Goal: Task Accomplishment & Management: Use online tool/utility

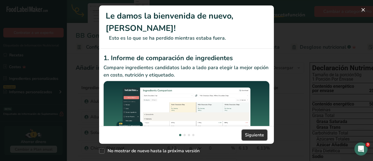
click at [257, 133] on span "Siguiente" at bounding box center [254, 135] width 19 height 7
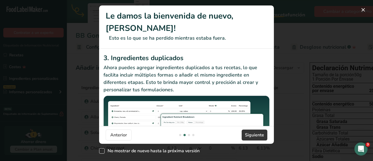
click at [101, 150] on span "New Features" at bounding box center [101, 150] width 5 height 5
click at [101, 150] on input "No mostrar de nuevo hasta la próxima versión" at bounding box center [101, 151] width 4 height 4
checkbox input "true"
click at [252, 135] on span "Siguiente" at bounding box center [254, 135] width 19 height 7
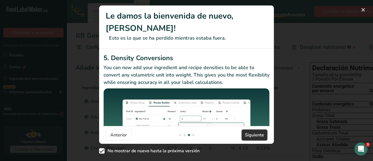
click at [252, 135] on span "Siguiente" at bounding box center [254, 135] width 19 height 7
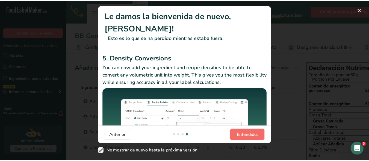
scroll to position [0, 524]
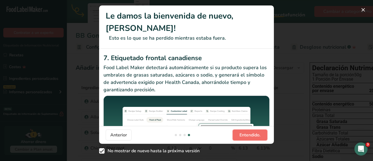
click at [252, 135] on span "Entendido." at bounding box center [249, 135] width 21 height 7
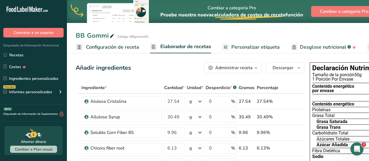
click at [239, 51] on link "Personalizar etiqueta" at bounding box center [251, 47] width 58 height 12
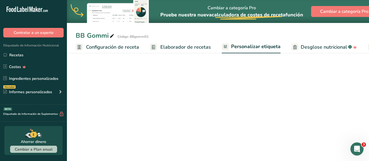
scroll to position [0, 122]
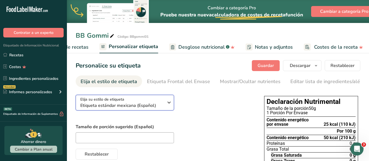
click at [170, 104] on icon "button" at bounding box center [169, 102] width 7 height 10
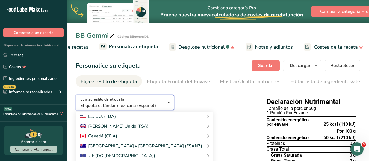
click at [170, 104] on icon "button" at bounding box center [169, 102] width 7 height 10
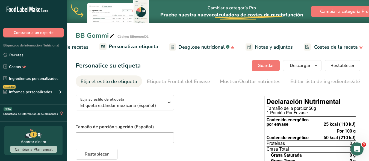
click at [200, 108] on div "Elija su estilo de etiqueta Etiqueta estándar mexicana (Español) [GEOGRAPHIC_DA…" at bounding box center [164, 124] width 177 height 69
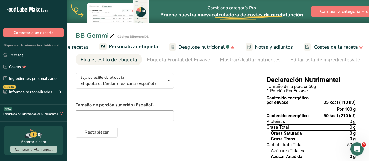
scroll to position [21, 0]
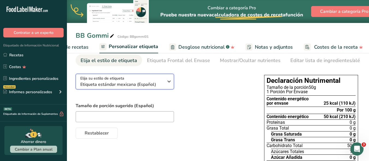
click at [168, 84] on icon "button" at bounding box center [169, 81] width 7 height 10
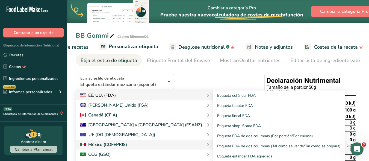
click at [127, 96] on div "EE. UU. (FDA)" at bounding box center [144, 95] width 129 height 7
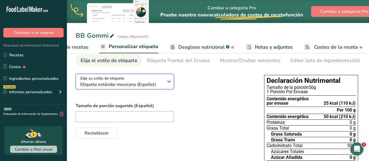
click at [170, 81] on icon "button" at bounding box center [169, 81] width 7 height 10
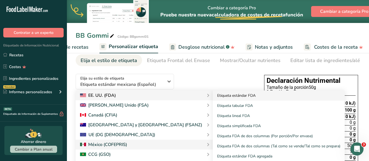
click at [213, 98] on link "Etiqueta estándar FDA" at bounding box center [279, 95] width 132 height 10
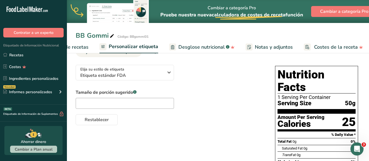
scroll to position [8, 0]
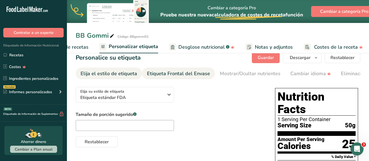
click at [183, 71] on div "Etiqueta Frontal del Envase" at bounding box center [178, 73] width 63 height 7
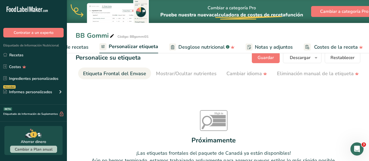
scroll to position [0, 65]
click at [94, 74] on div "Etiqueta Frontal del Envase" at bounding box center [113, 73] width 63 height 7
click at [105, 47] on link "Personalizar etiqueta" at bounding box center [128, 46] width 59 height 13
click at [255, 45] on span "Notas y adjuntos" at bounding box center [274, 46] width 38 height 7
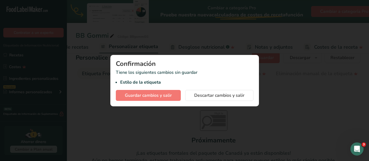
click at [251, 45] on div at bounding box center [184, 80] width 369 height 161
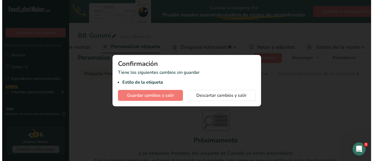
scroll to position [0, 118]
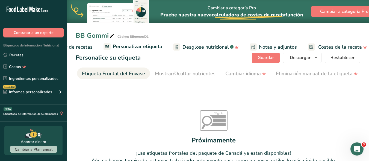
click at [86, 48] on span "Elaborador de recetas" at bounding box center [67, 46] width 50 height 7
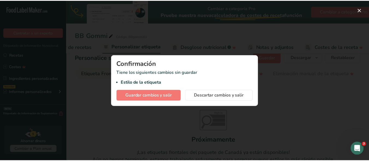
scroll to position [0, 76]
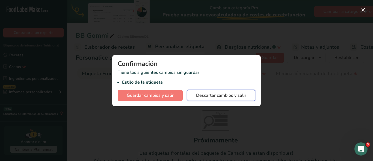
click at [198, 94] on span "Descartar cambios y salir" at bounding box center [221, 95] width 50 height 7
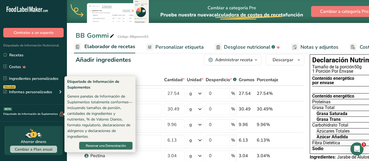
click at [19, 112] on div "Etiquetado de Información de Suplementos BETA" at bounding box center [32, 114] width 64 height 6
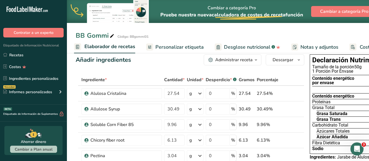
click at [50, 113] on div "Etiquetado de Información de Suplementos BETA" at bounding box center [32, 114] width 64 height 6
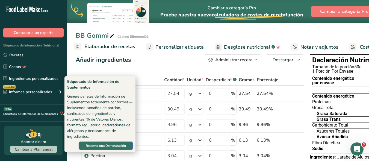
click at [92, 143] on span "Reservar una Demostración" at bounding box center [106, 145] width 40 height 5
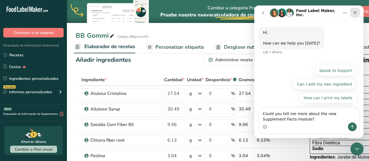
click at [357, 14] on icon "Cerrar" at bounding box center [354, 12] width 4 height 4
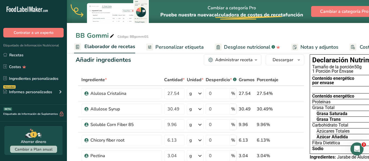
click at [284, 10] on div "Cambiar a categoría Pro Pruebe nuestra nueva calculadora de costes de receta .a…" at bounding box center [231, 11] width 143 height 23
click at [321, 10] on button "Cambiar a categoría Pro" at bounding box center [344, 11] width 66 height 11
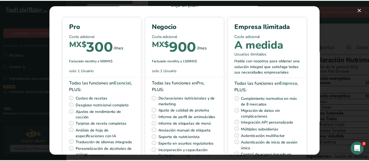
scroll to position [24, 0]
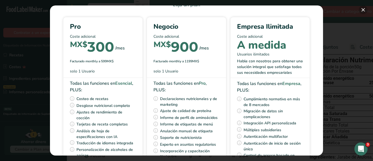
click at [365, 8] on button "Pick Your Pricing Plan Modal" at bounding box center [362, 9] width 9 height 9
